Goal: Check status: Check status

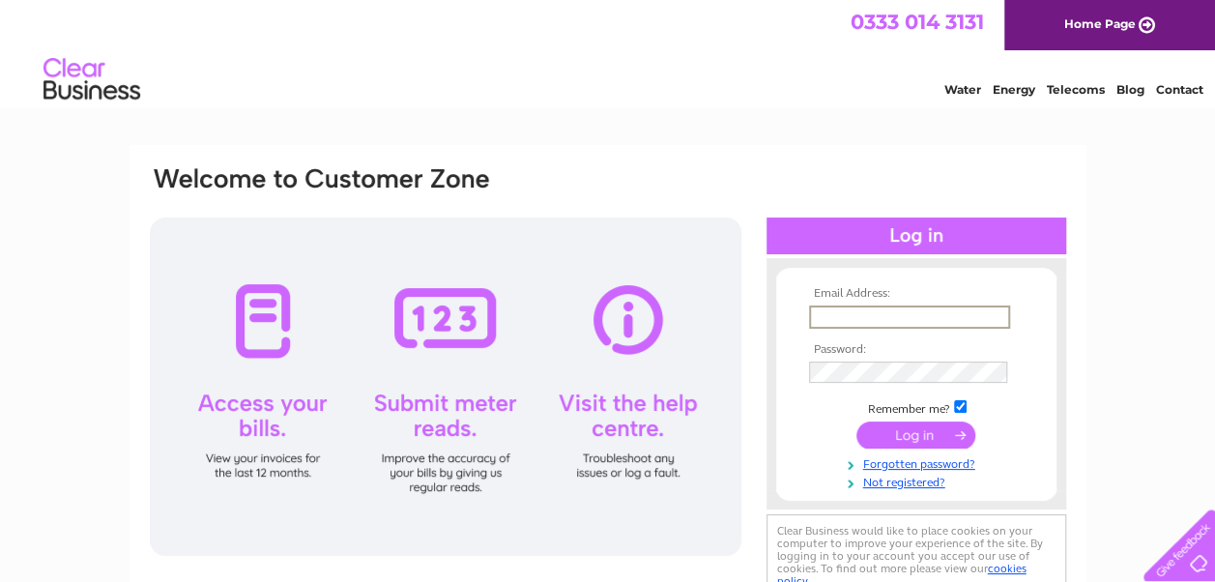
type input "thecottagebakerysilkstonecommon@outlook.com"
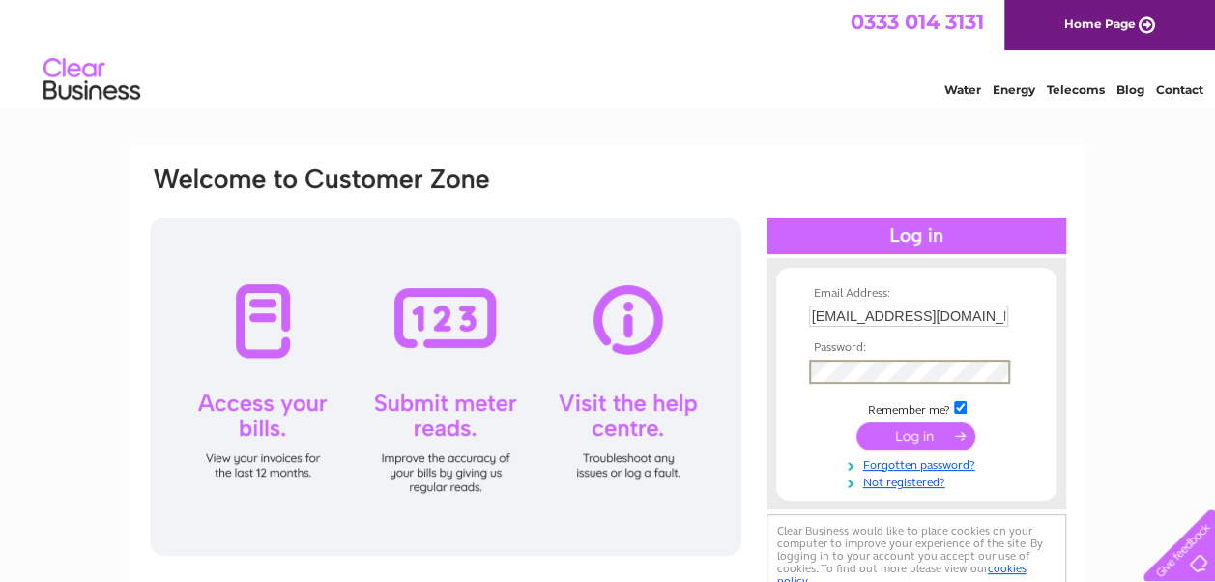
click at [856, 422] on input "submit" at bounding box center [915, 435] width 119 height 27
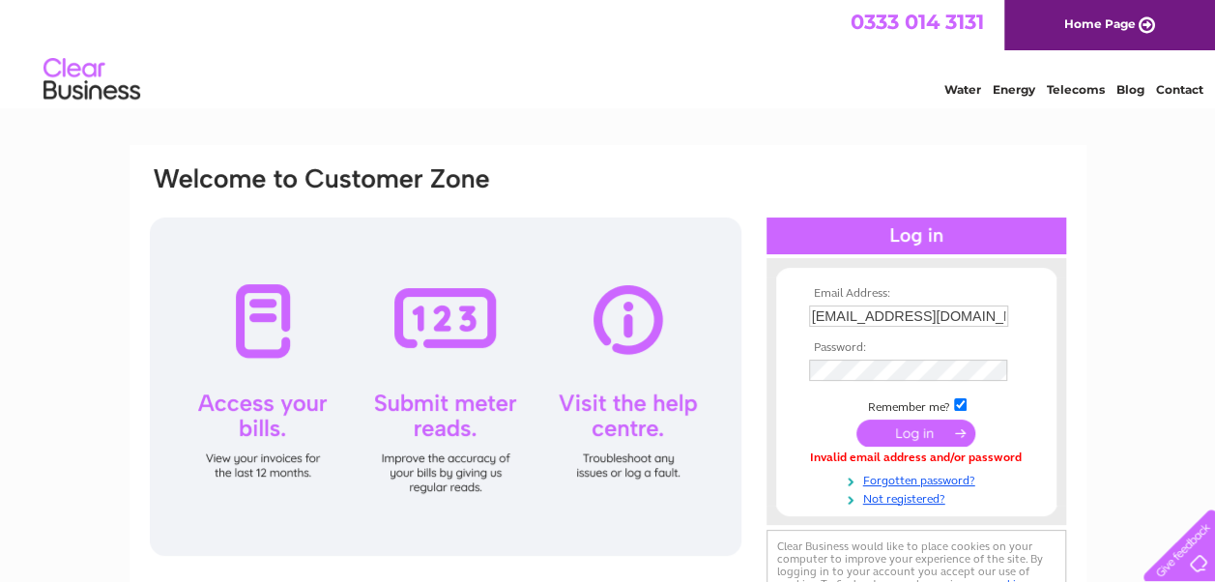
drag, startPoint x: 0, startPoint y: 0, endPoint x: 816, endPoint y: 411, distance: 913.3
click at [816, 411] on td "Remember me?" at bounding box center [916, 404] width 224 height 19
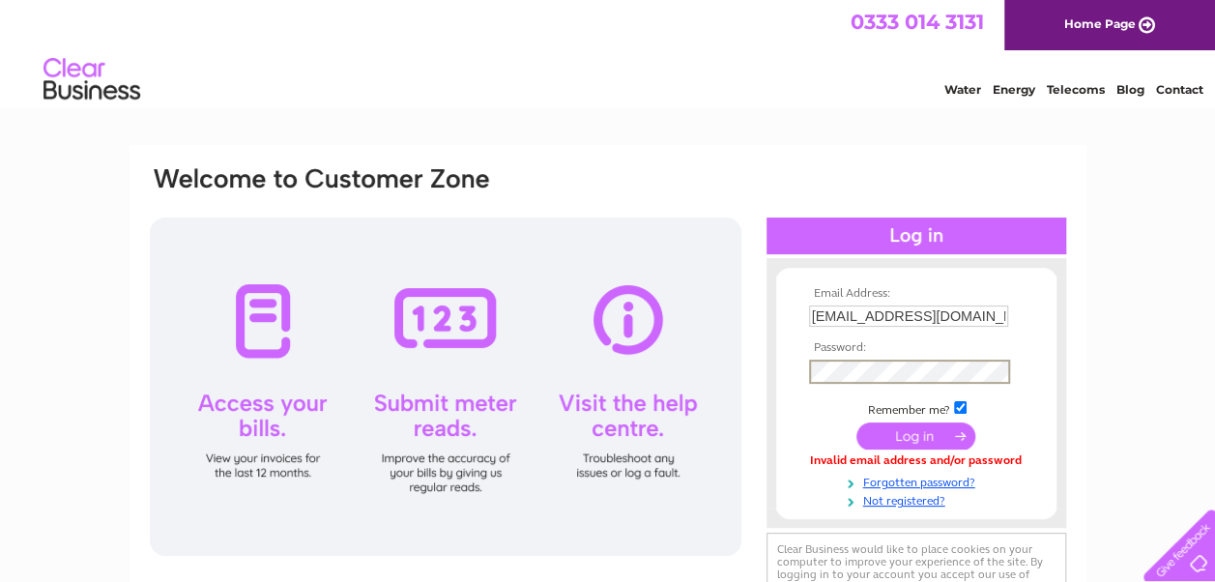
click at [896, 433] on input "submit" at bounding box center [915, 435] width 119 height 27
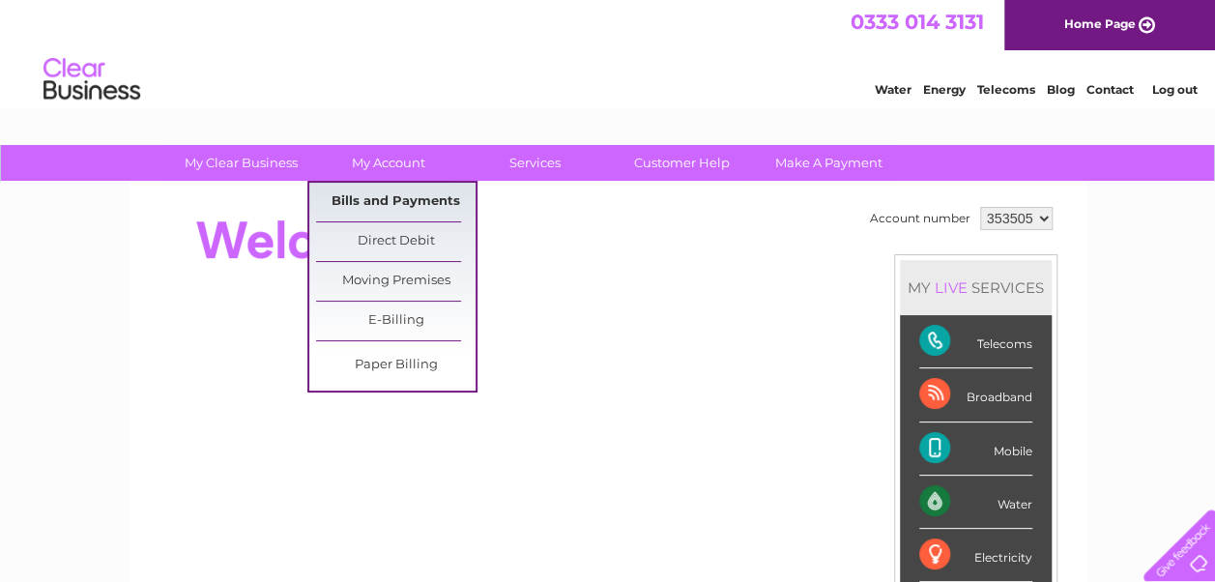
click at [354, 209] on link "Bills and Payments" at bounding box center [395, 202] width 159 height 39
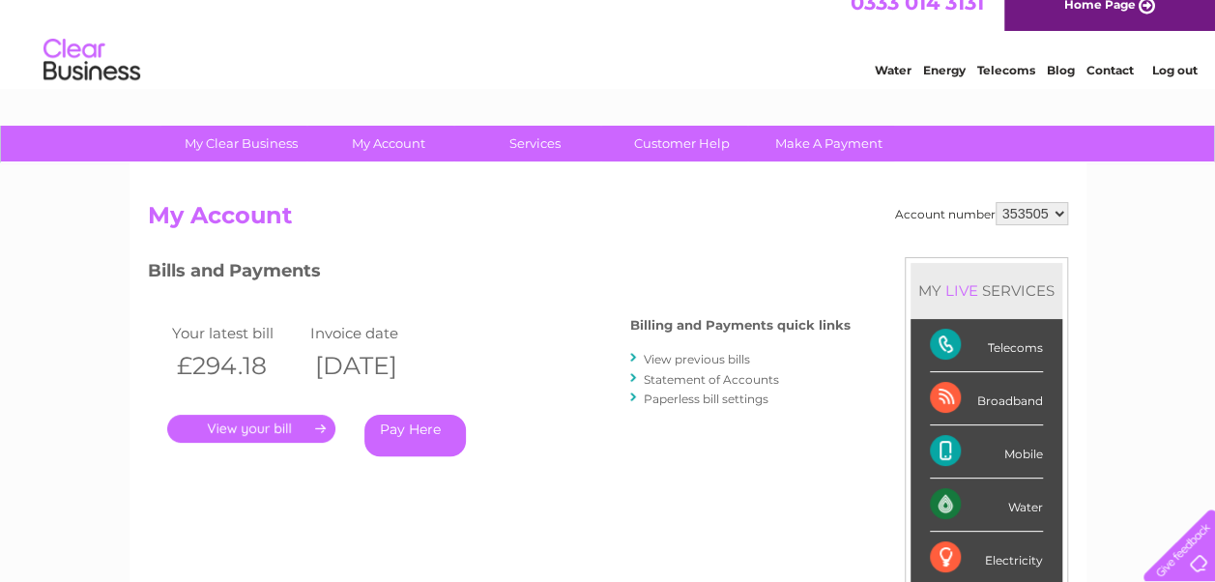
scroll to position [18, 0]
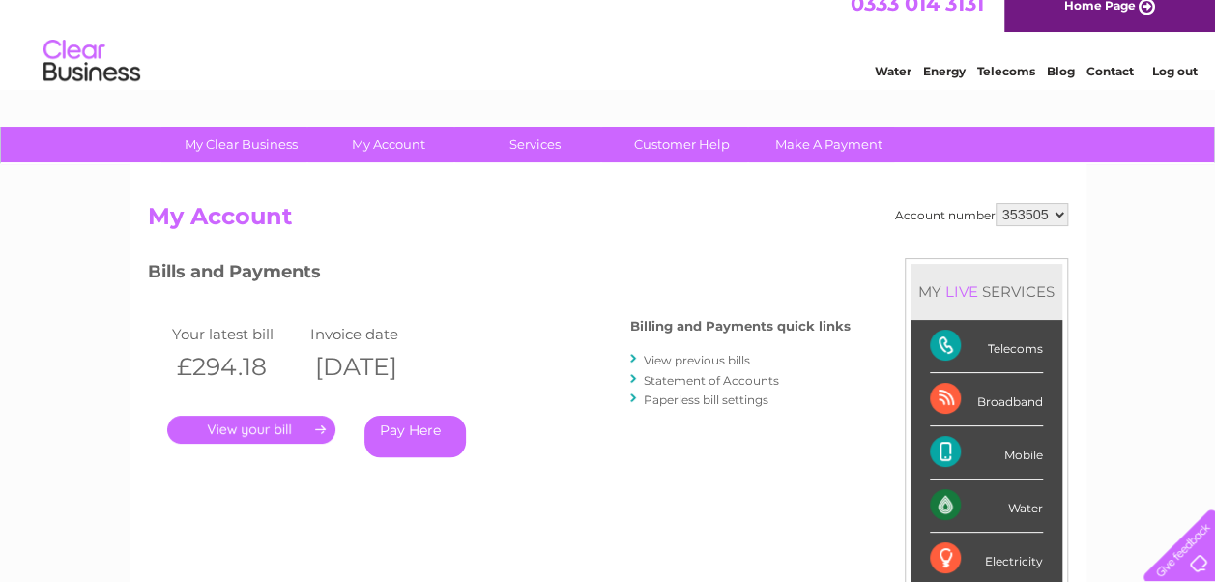
click at [696, 379] on link "Statement of Accounts" at bounding box center [711, 380] width 135 height 14
